Goal: Task Accomplishment & Management: Manage account settings

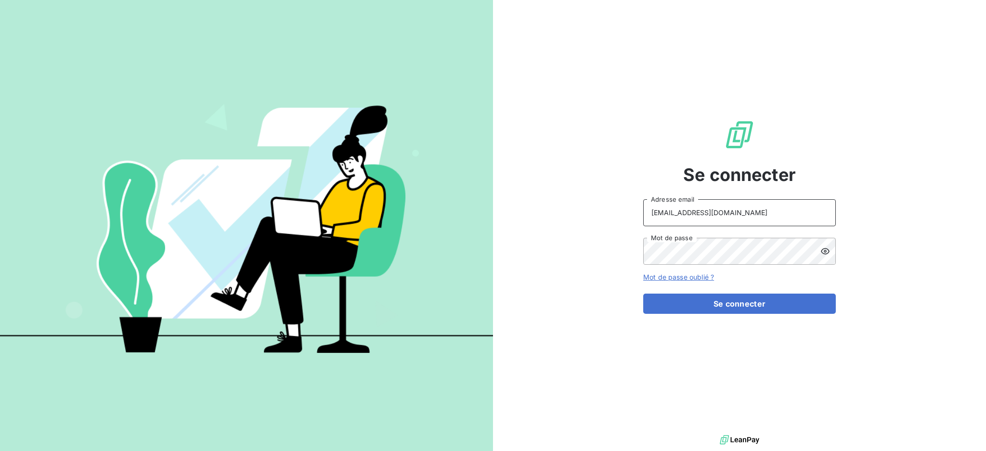
click at [744, 205] on input "[EMAIL_ADDRESS][DOMAIN_NAME]" at bounding box center [739, 212] width 193 height 27
type input "[EMAIL_ADDRESS][DOMAIN_NAME]"
click at [700, 308] on button "Se connecter" at bounding box center [739, 304] width 193 height 20
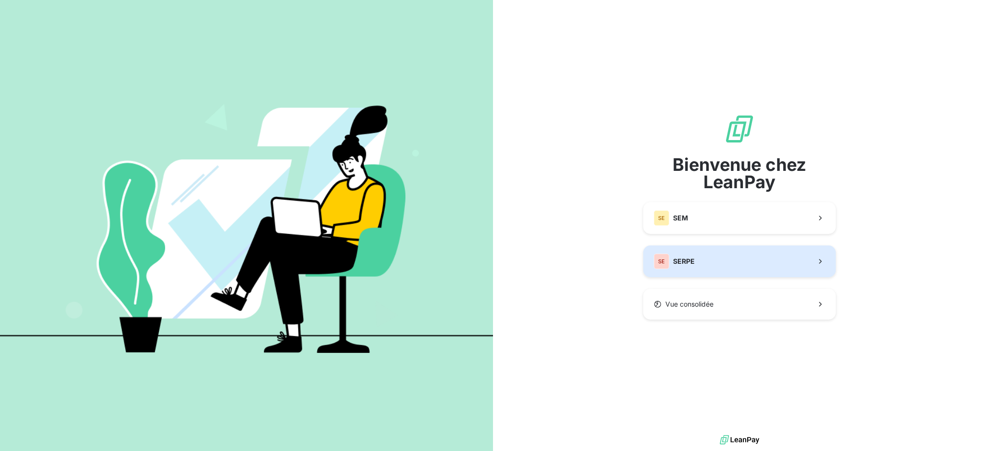
click at [671, 258] on div "SE SERPE" at bounding box center [674, 261] width 41 height 15
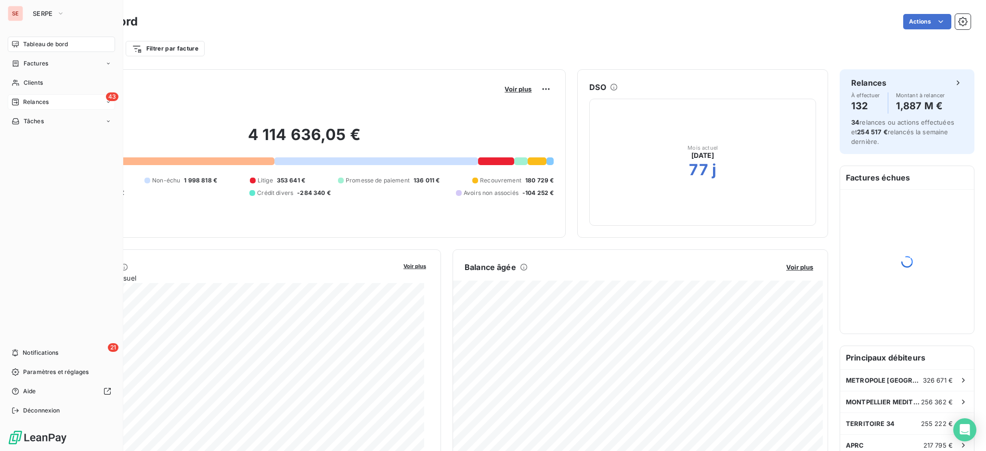
click at [30, 103] on span "Relances" at bounding box center [36, 102] width 26 height 9
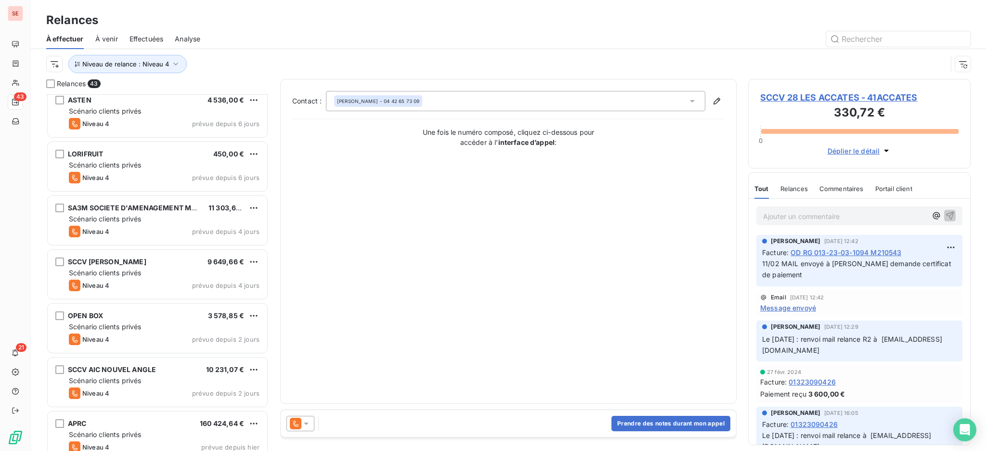
scroll to position [1962, 0]
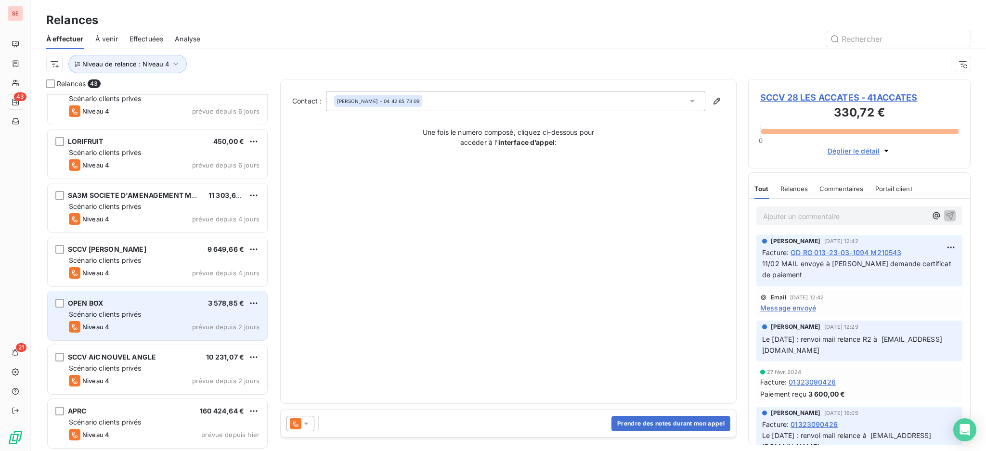
click at [155, 312] on div "Scénario clients privés" at bounding box center [164, 315] width 191 height 10
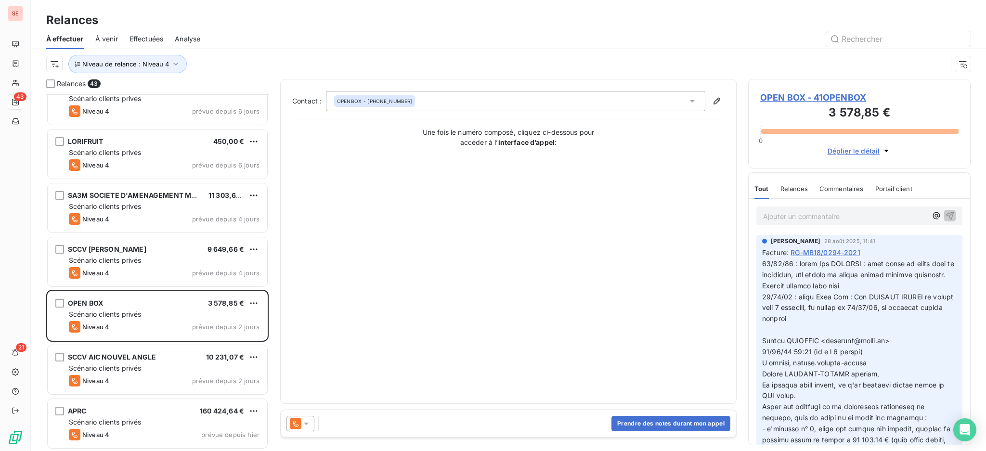
click at [306, 421] on icon at bounding box center [306, 424] width 10 height 10
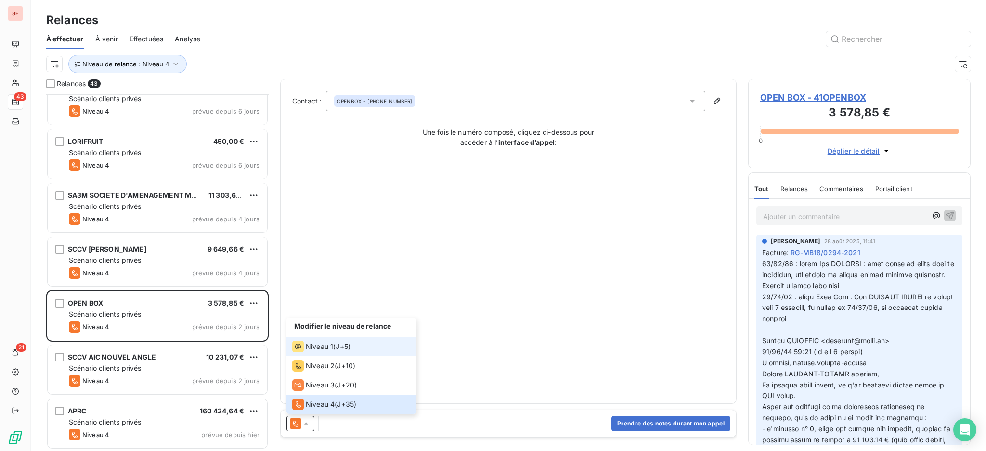
click at [311, 344] on span "Niveau 1" at bounding box center [319, 347] width 27 height 10
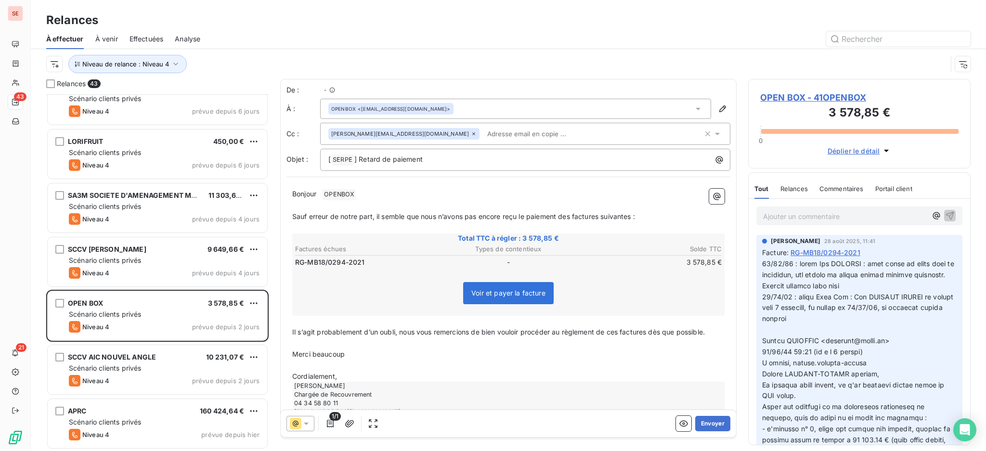
scroll to position [347, 212]
click at [792, 90] on div "OPEN BOX - 41OPENBOX 3 578,85 € 0 Déplier le détail" at bounding box center [859, 124] width 222 height 90
click at [796, 96] on span "OPEN BOX - 41OPENBOX" at bounding box center [859, 97] width 198 height 13
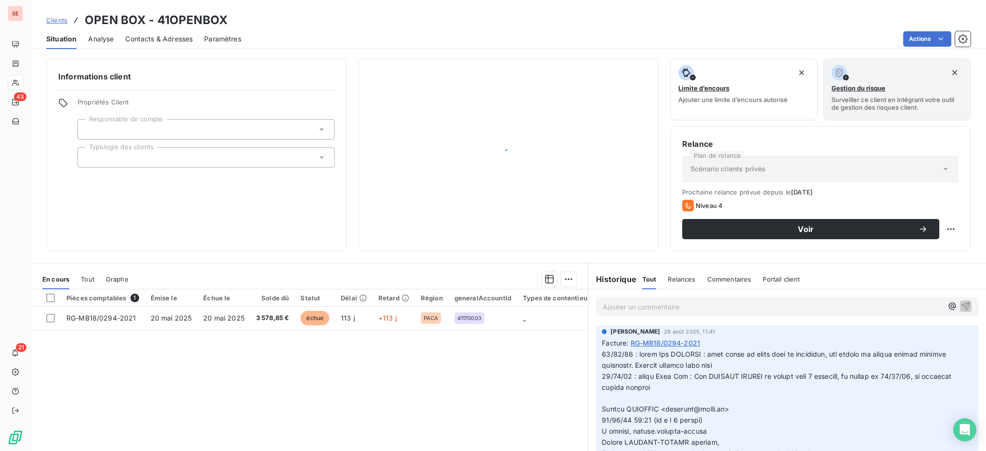
click at [86, 215] on div "Informations client Propriétés Client Responsable de compte Typologie des clien…" at bounding box center [196, 155] width 300 height 193
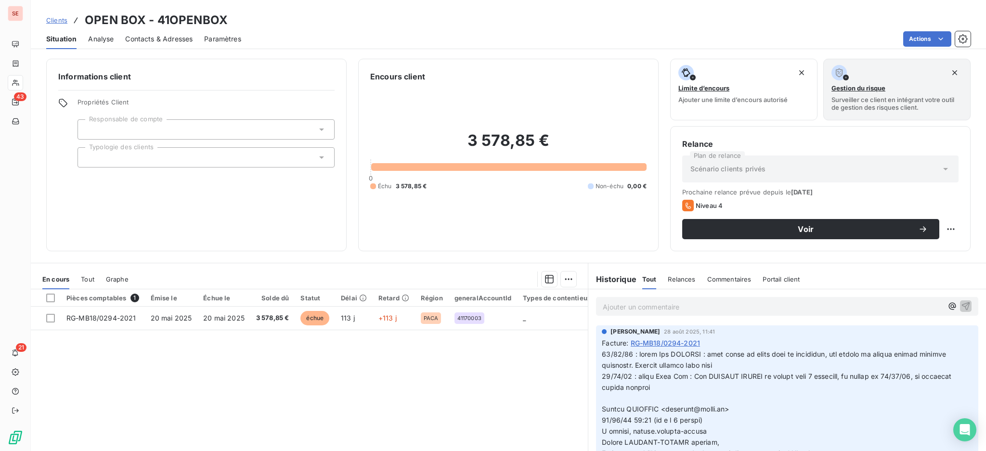
click at [90, 278] on span "Tout" at bounding box center [87, 279] width 13 height 8
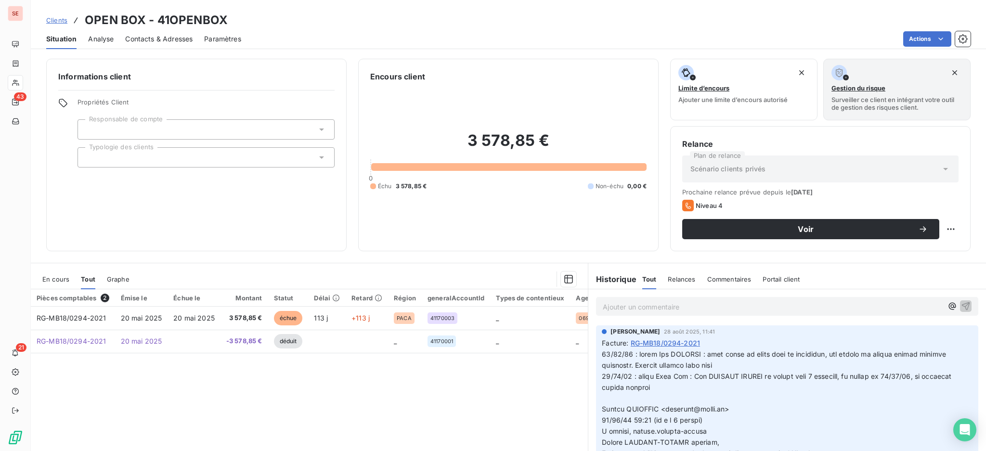
click at [54, 284] on div "En cours" at bounding box center [55, 279] width 27 height 20
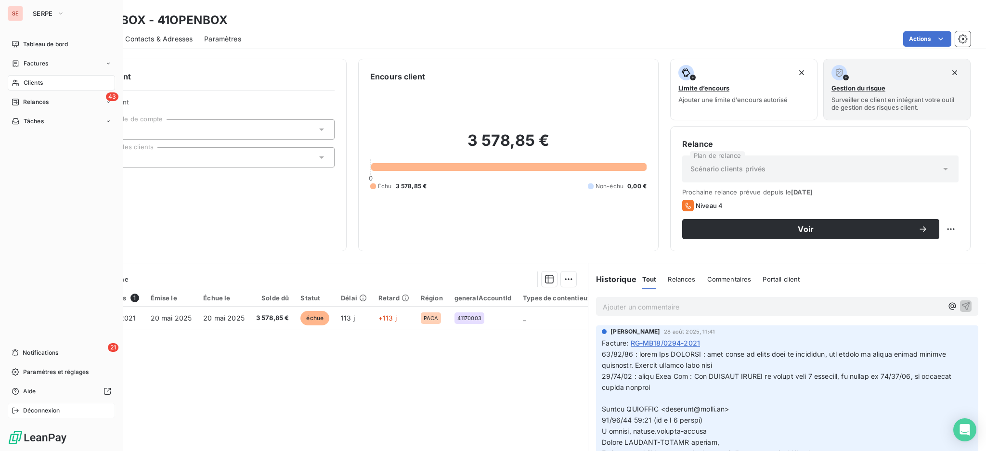
click at [29, 408] on span "Déconnexion" at bounding box center [41, 410] width 37 height 9
